Goal: Task Accomplishment & Management: Complete application form

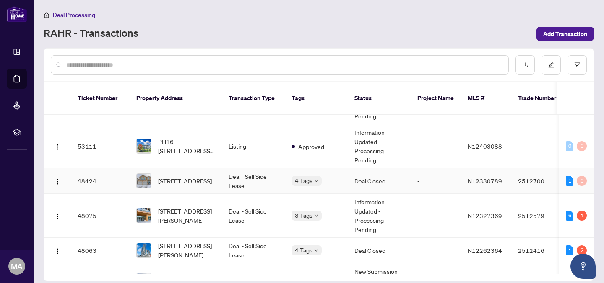
scroll to position [27, 0]
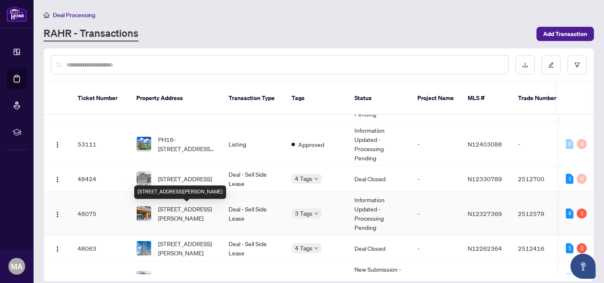
click at [184, 215] on span "[STREET_ADDRESS][PERSON_NAME]" at bounding box center [186, 214] width 57 height 18
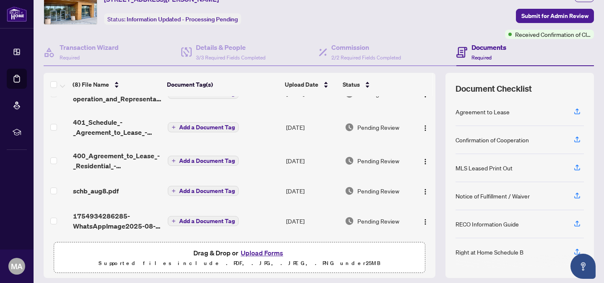
scroll to position [67, 0]
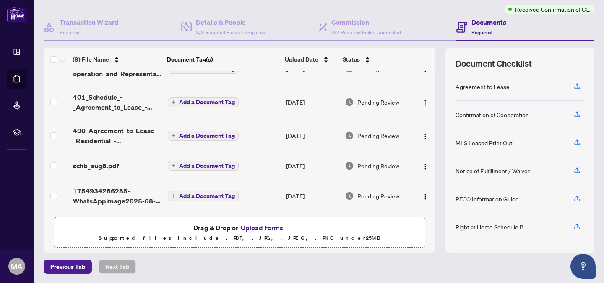
click at [258, 228] on button "Upload Forms" at bounding box center [261, 228] width 47 height 11
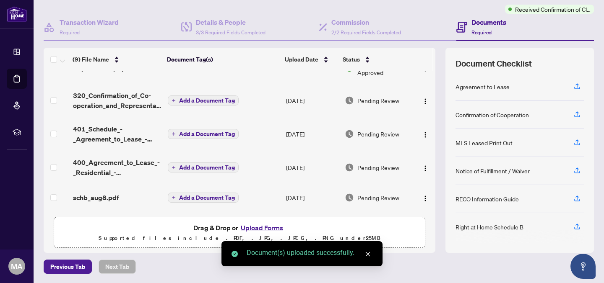
scroll to position [0, 0]
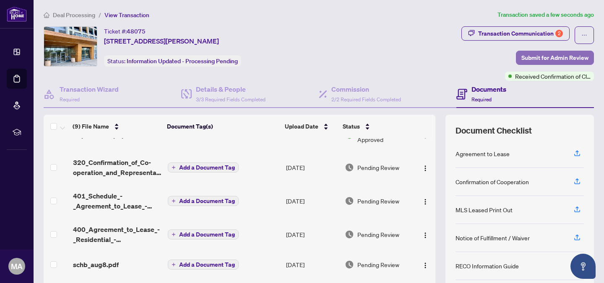
click at [561, 52] on span "Submit for Admin Review" at bounding box center [554, 57] width 67 height 13
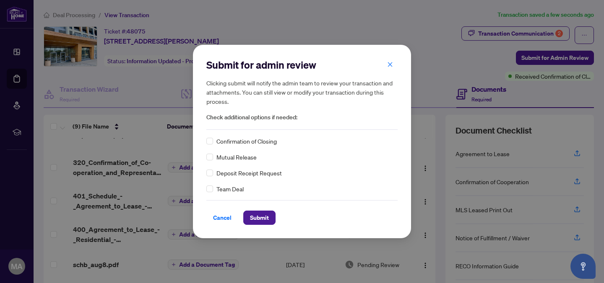
click at [220, 158] on span "Mutual Release" at bounding box center [236, 157] width 40 height 9
click at [262, 213] on span "Submit" at bounding box center [259, 217] width 19 height 13
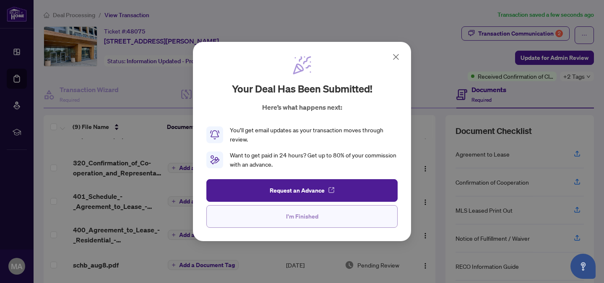
click at [289, 212] on span "I'm Finished" at bounding box center [302, 216] width 32 height 13
